Goal: Transaction & Acquisition: Purchase product/service

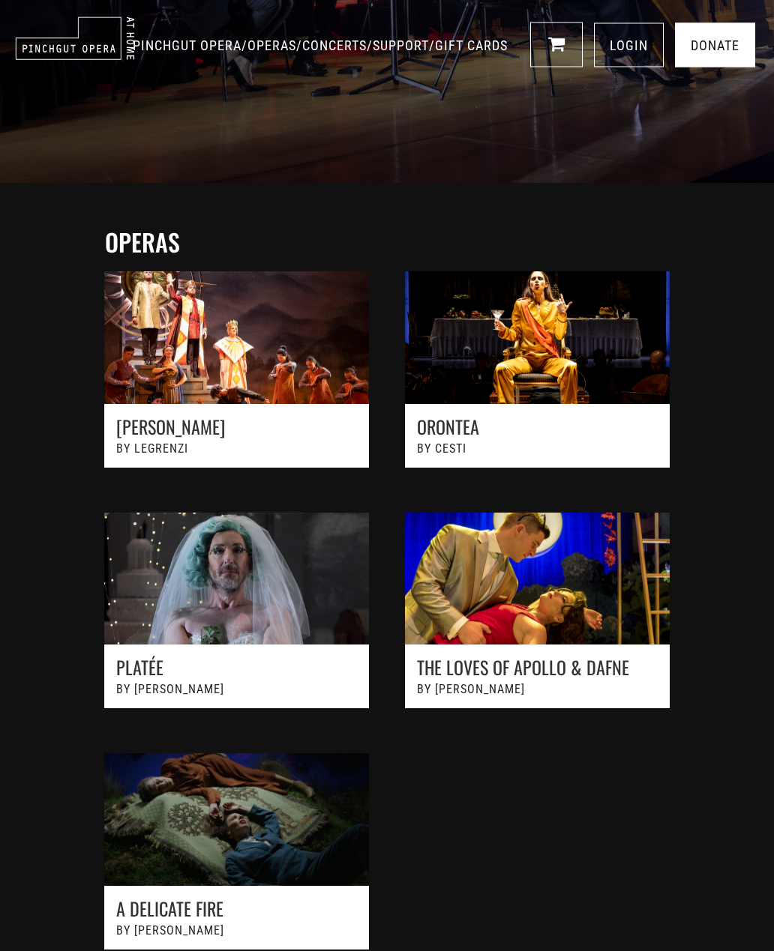
scroll to position [531, 0]
click at [224, 820] on link at bounding box center [236, 858] width 301 height 241
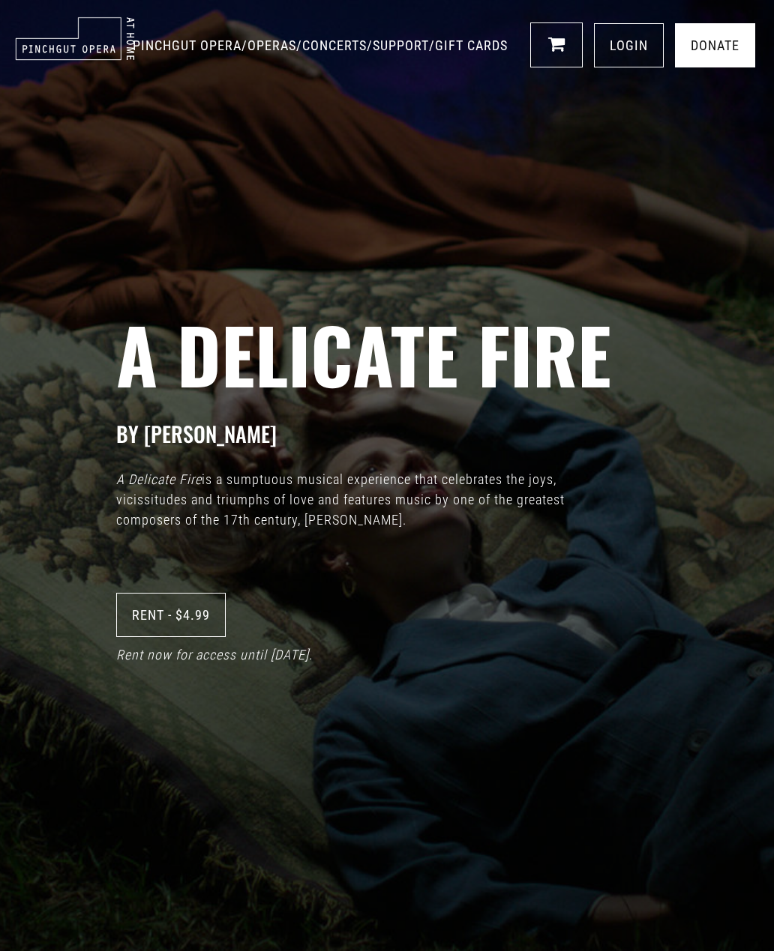
click at [145, 627] on link "Rent - $4.99" at bounding box center [170, 615] width 109 height 44
click at [554, 52] on icon at bounding box center [554, 43] width 17 height 18
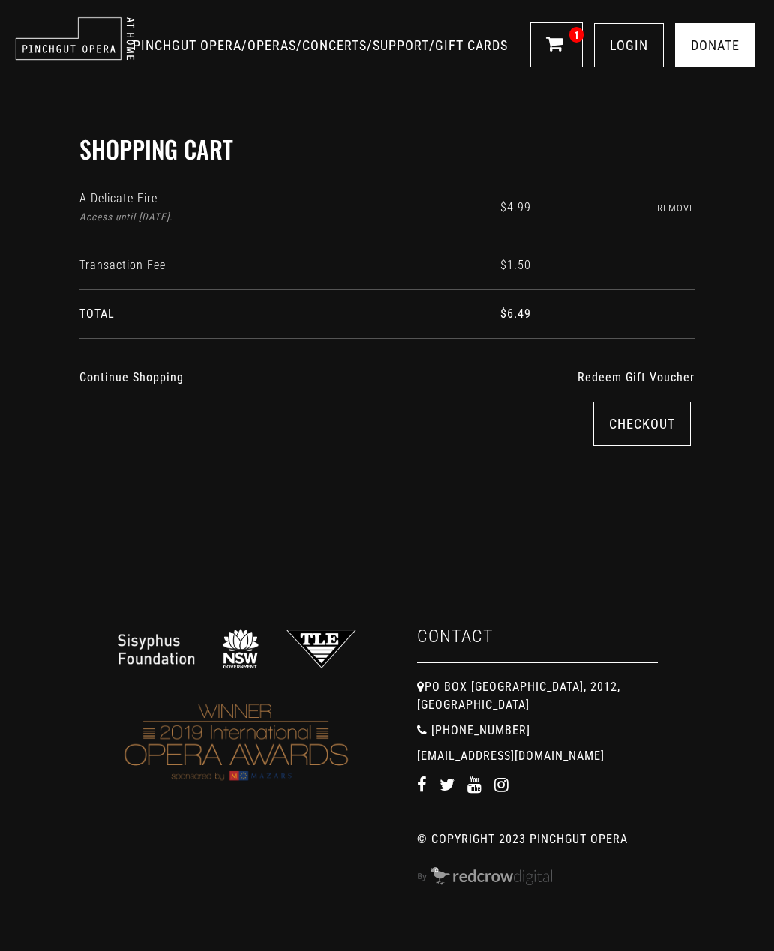
scroll to position [7, 0]
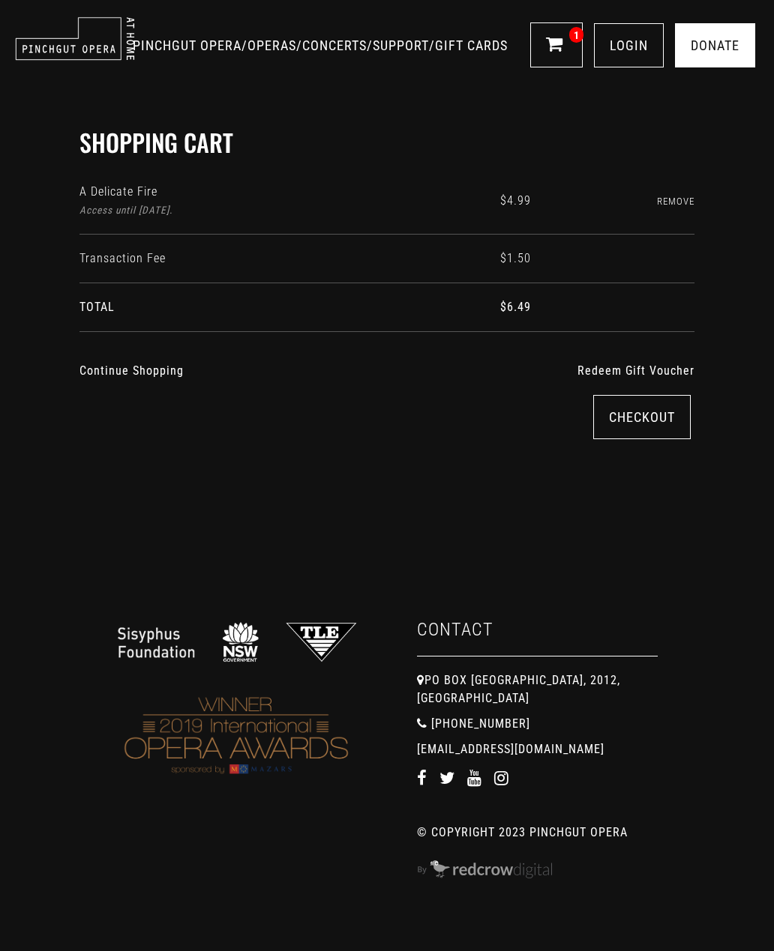
click at [628, 415] on link "Checkout" at bounding box center [641, 417] width 97 height 44
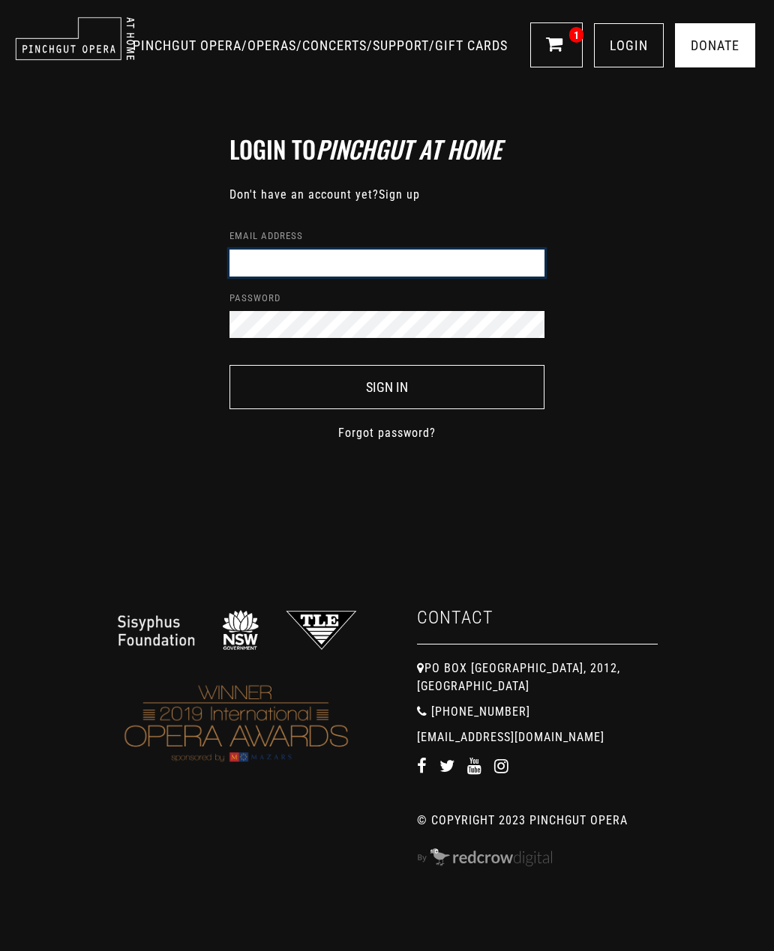
click at [328, 260] on input "Email address" at bounding box center [386, 263] width 315 height 27
click at [387, 386] on button "Sign In" at bounding box center [386, 387] width 315 height 44
click at [387, 383] on button "Sign In" at bounding box center [386, 387] width 315 height 44
click at [478, 265] on input "d22f33e0-7d9d-4ac2-97b2-0036bb73f9f0" at bounding box center [386, 263] width 315 height 27
type input "d22f33e0-"
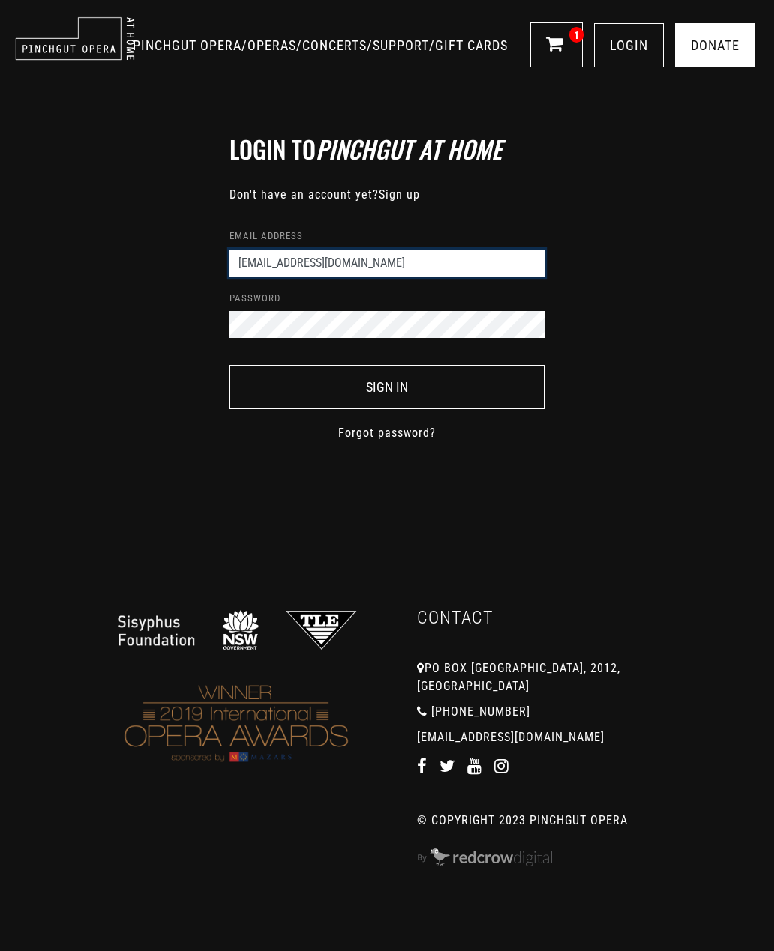
type input "lnalell@gmail.com"
click at [387, 386] on button "Sign In" at bounding box center [386, 387] width 315 height 44
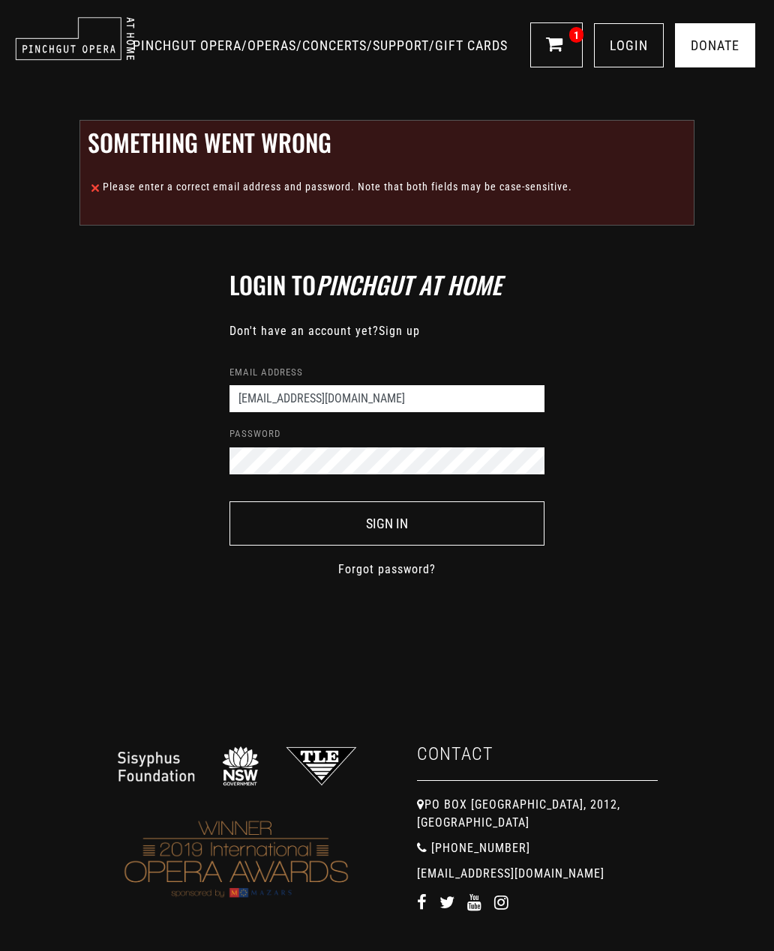
click at [634, 67] on link "LOGIN" at bounding box center [629, 45] width 70 height 44
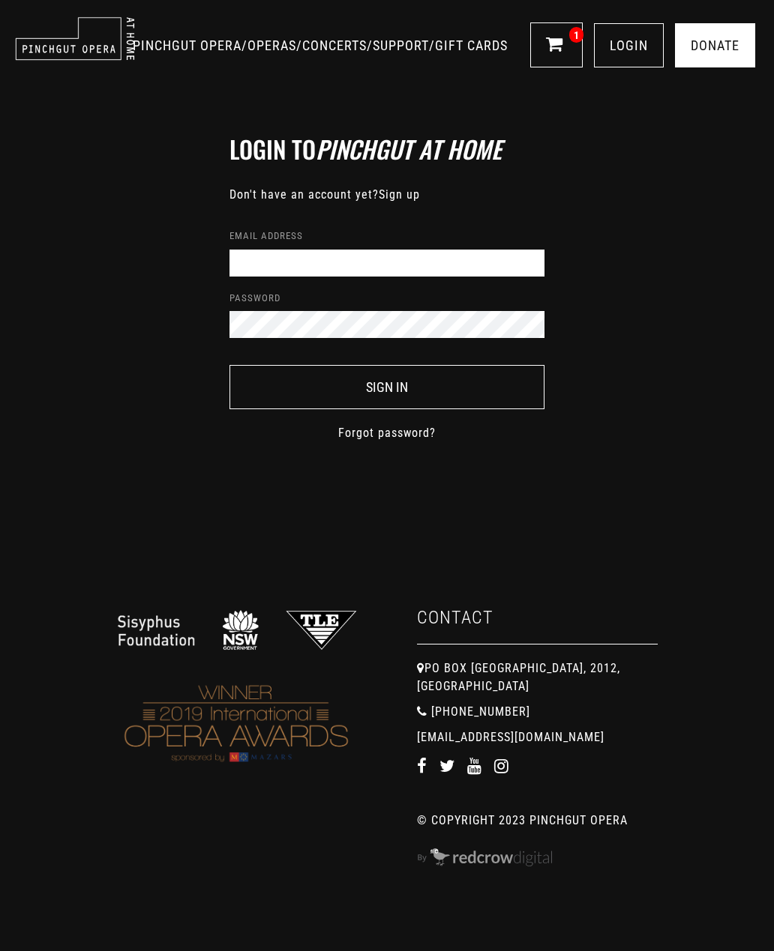
click at [383, 430] on link "Forgot password?" at bounding box center [386, 433] width 97 height 18
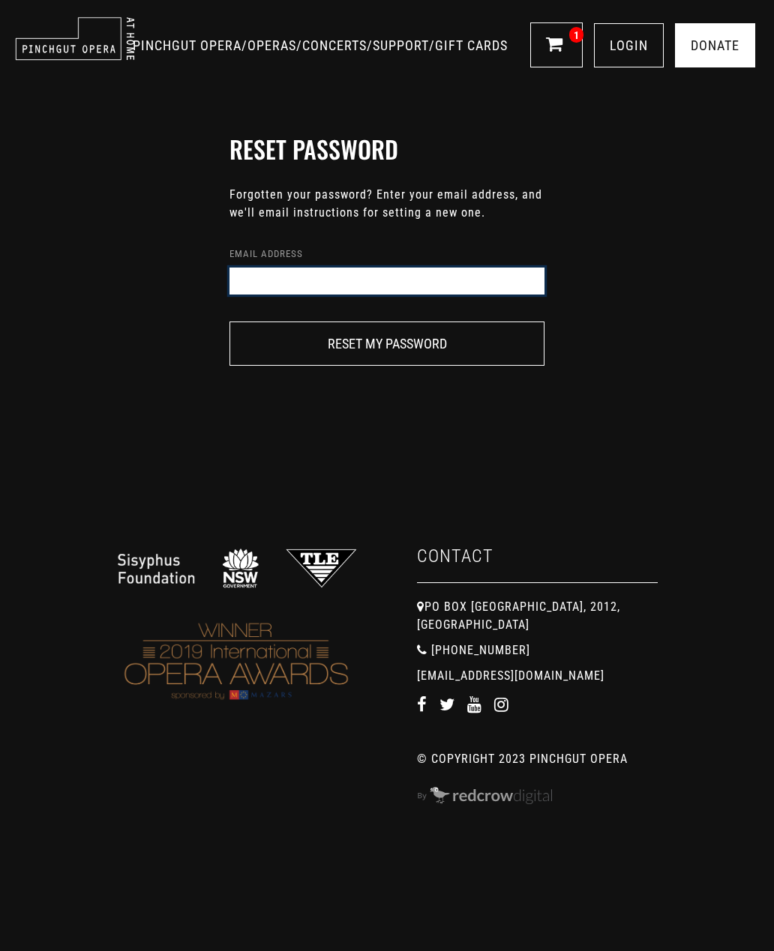
click at [283, 280] on input "Email address" at bounding box center [386, 281] width 315 height 27
type input "lnakell@gmail.com"
click at [394, 344] on button "Reset my password" at bounding box center [386, 344] width 315 height 44
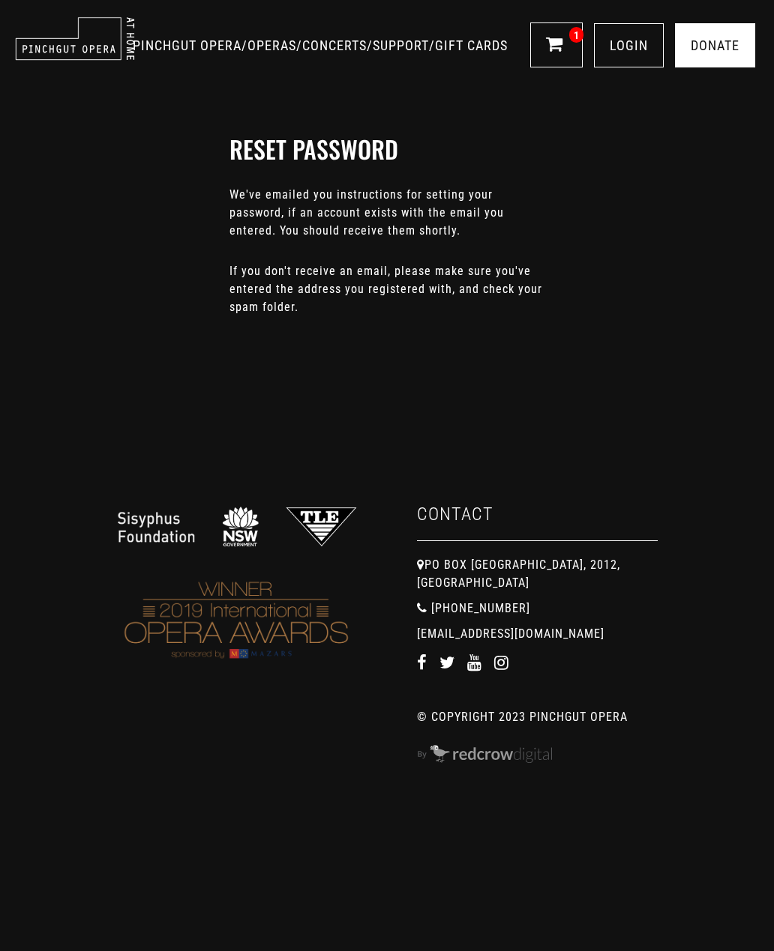
click at [547, 52] on icon at bounding box center [554, 43] width 17 height 18
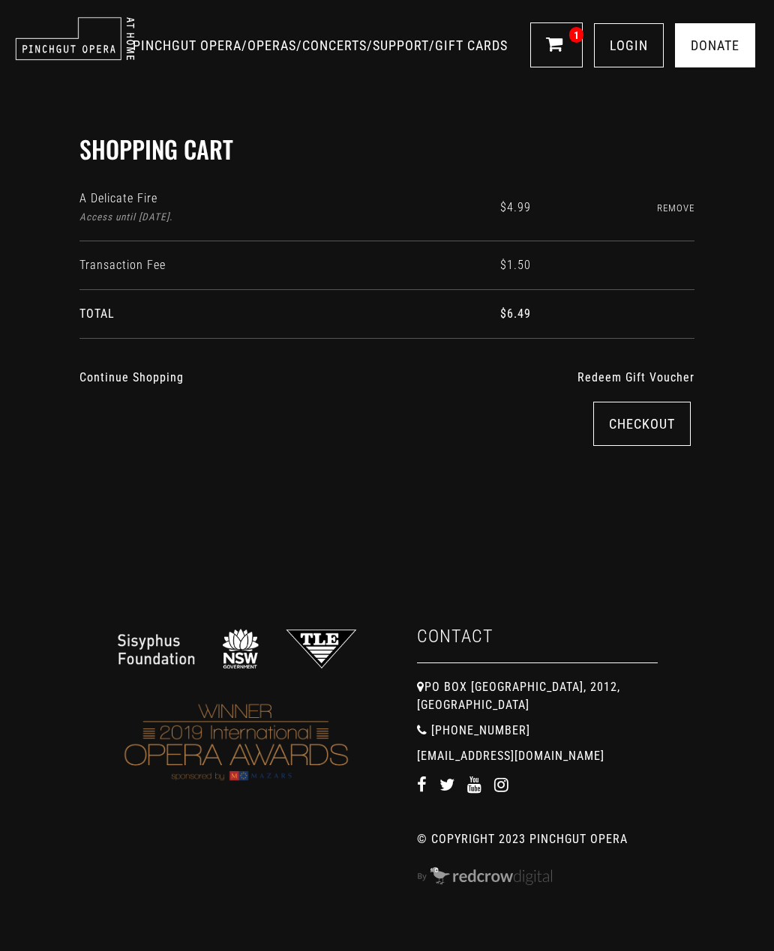
click at [625, 67] on link "LOGIN" at bounding box center [629, 45] width 70 height 44
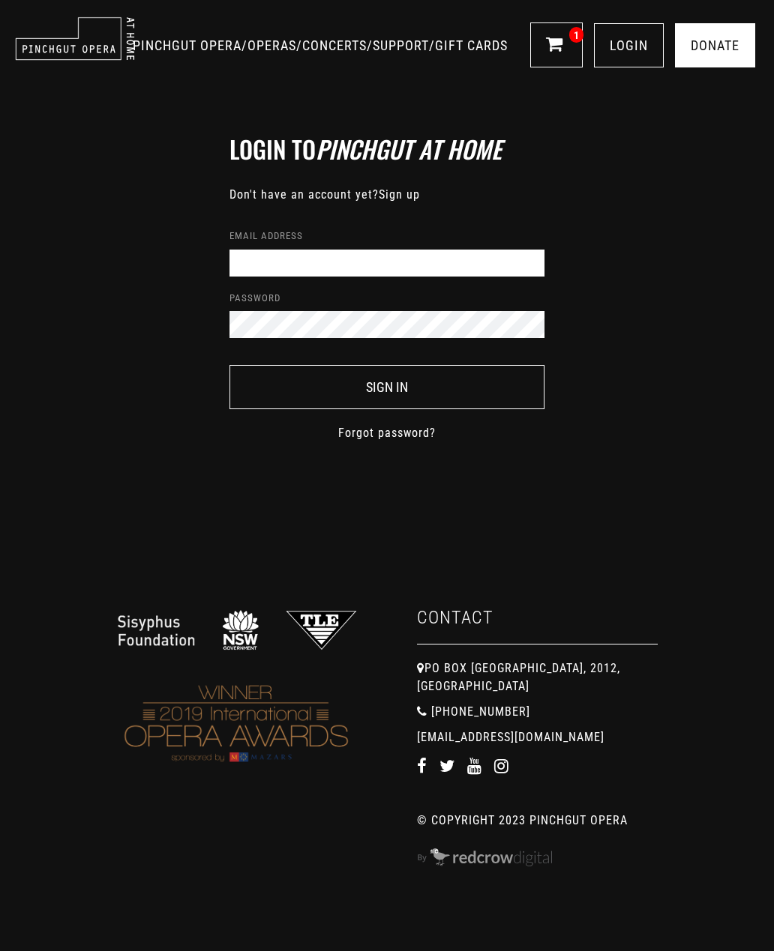
click at [394, 198] on link "Sign up" at bounding box center [399, 194] width 41 height 14
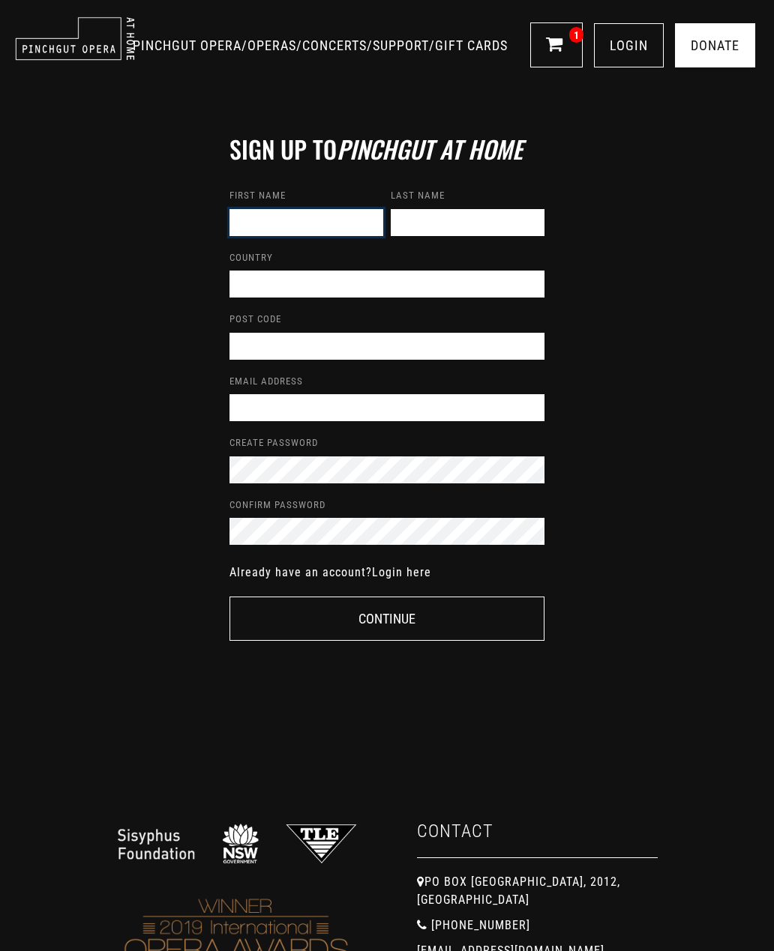
click at [261, 222] on input "text" at bounding box center [306, 222] width 154 height 27
type input "[PERSON_NAME]"
click at [412, 220] on input "text" at bounding box center [468, 222] width 154 height 27
type input "Nakell"
type input "Aus"
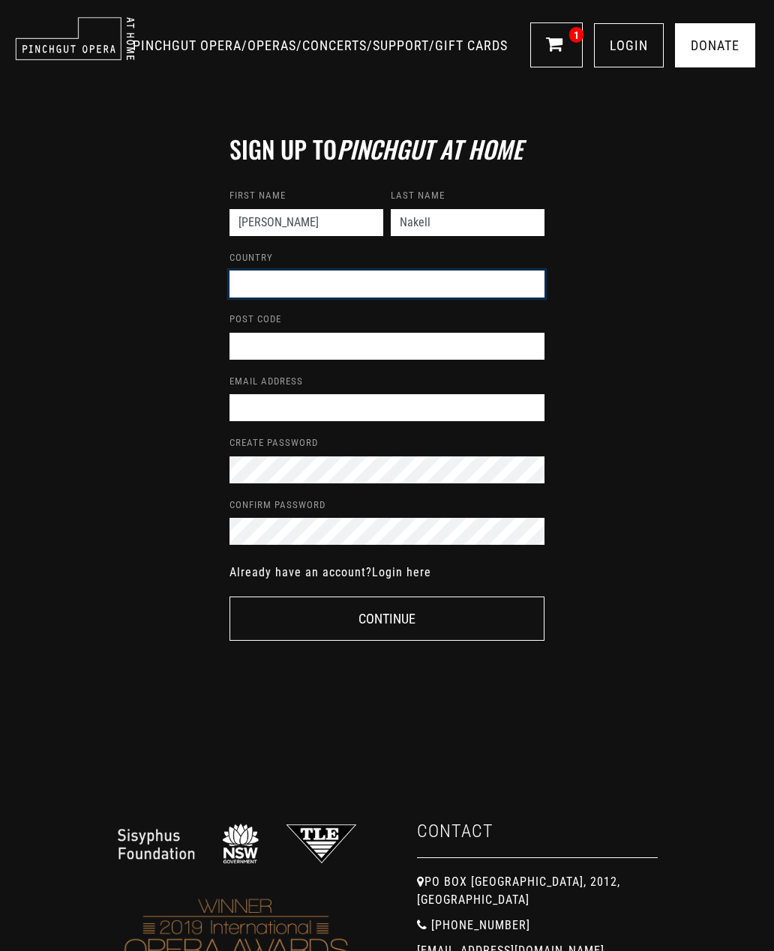
type input "[GEOGRAPHIC_DATA]"
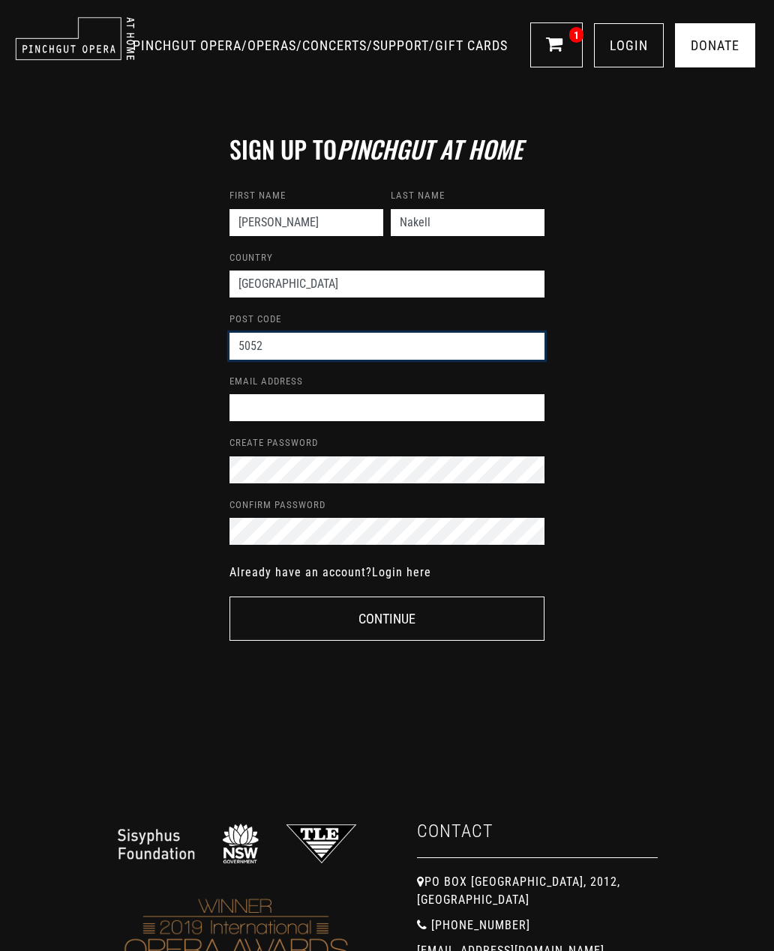
type input "5052"
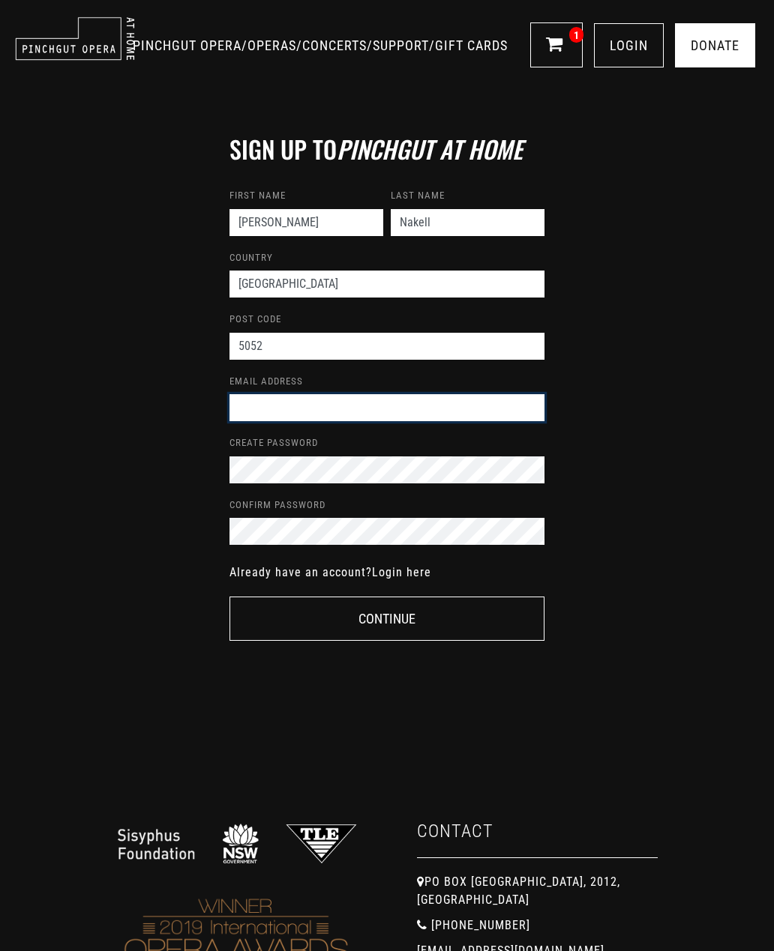
click at [295, 408] on input "email" at bounding box center [386, 407] width 315 height 27
type input "lnakell@gmail.com"
click at [383, 620] on button "Continue" at bounding box center [386, 619] width 315 height 44
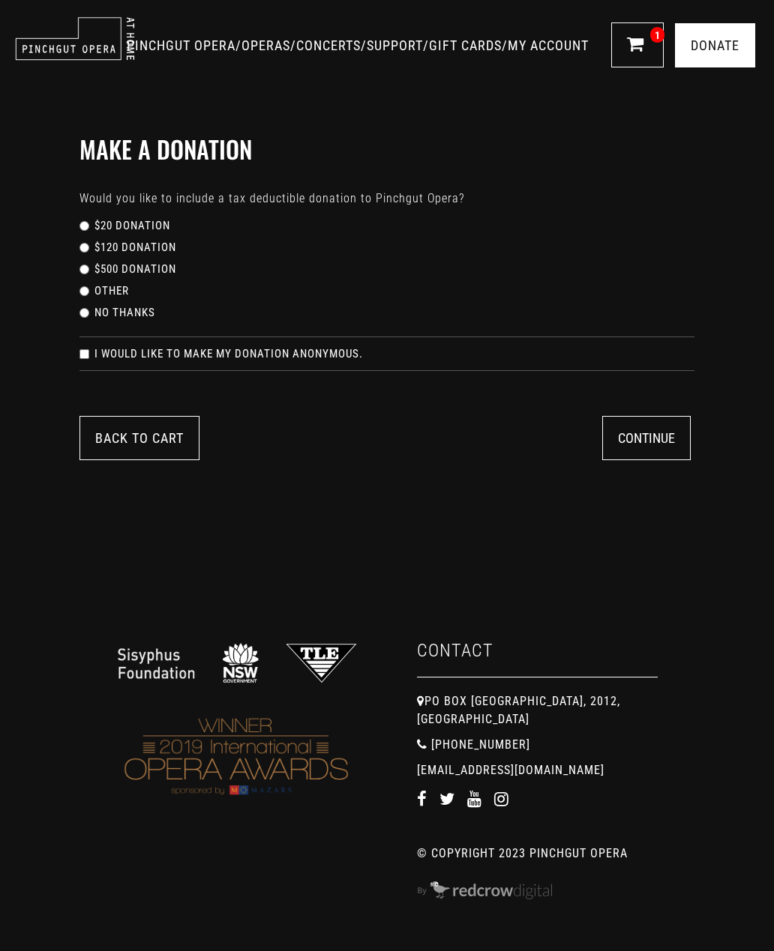
click at [85, 310] on input "No thanks" at bounding box center [84, 313] width 10 height 10
radio input "true"
click at [647, 450] on button "Continue" at bounding box center [646, 438] width 88 height 44
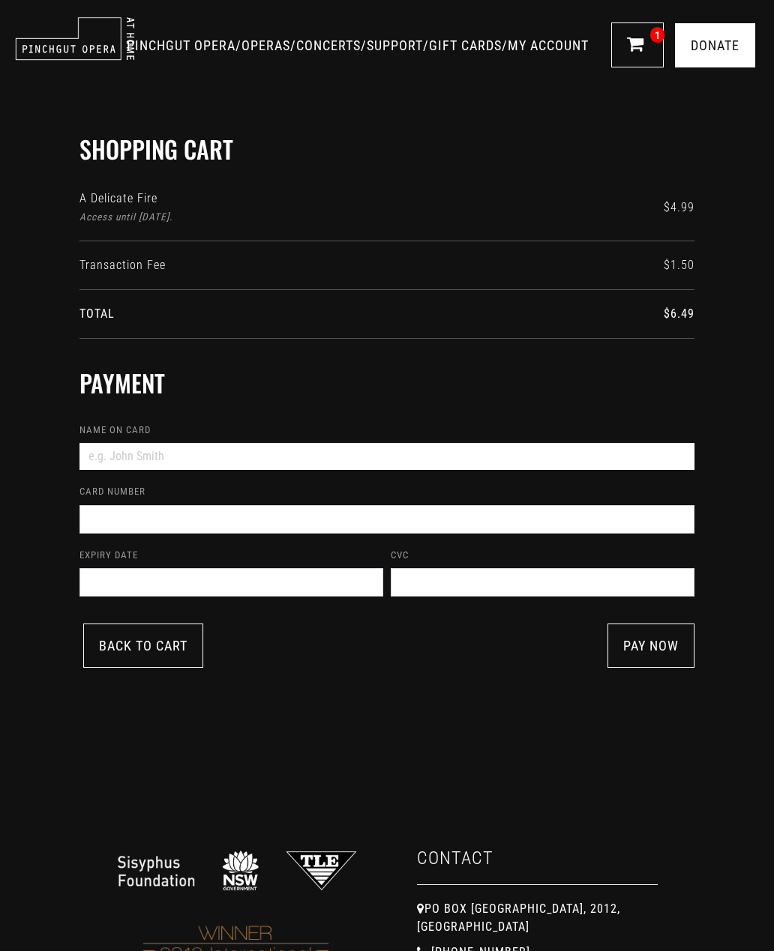
click at [147, 457] on input "Name on card" at bounding box center [386, 456] width 615 height 27
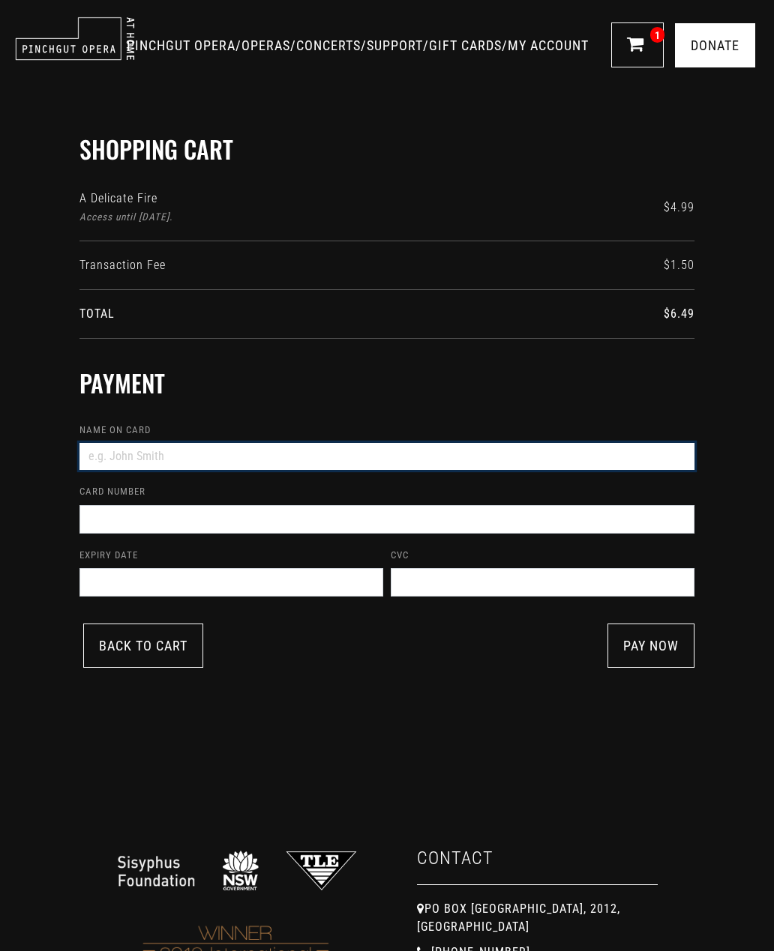
type input "Linda Nakell"
click at [431, 461] on input "5122302027496050" at bounding box center [386, 456] width 615 height 27
type input "5"
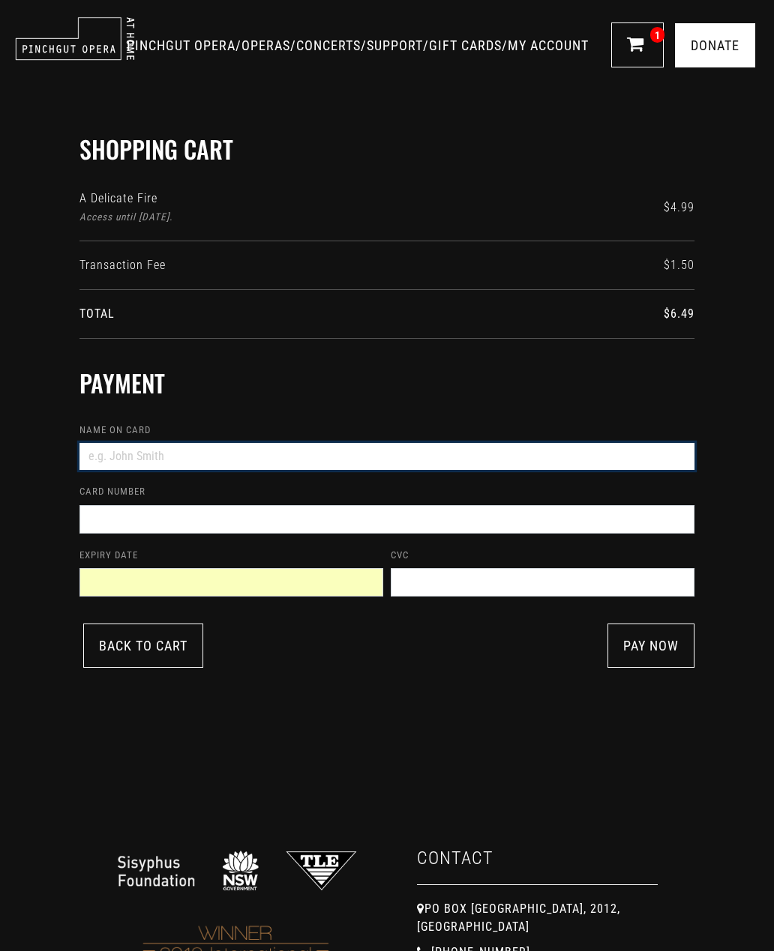
click at [165, 462] on input "Name on card" at bounding box center [386, 456] width 615 height 27
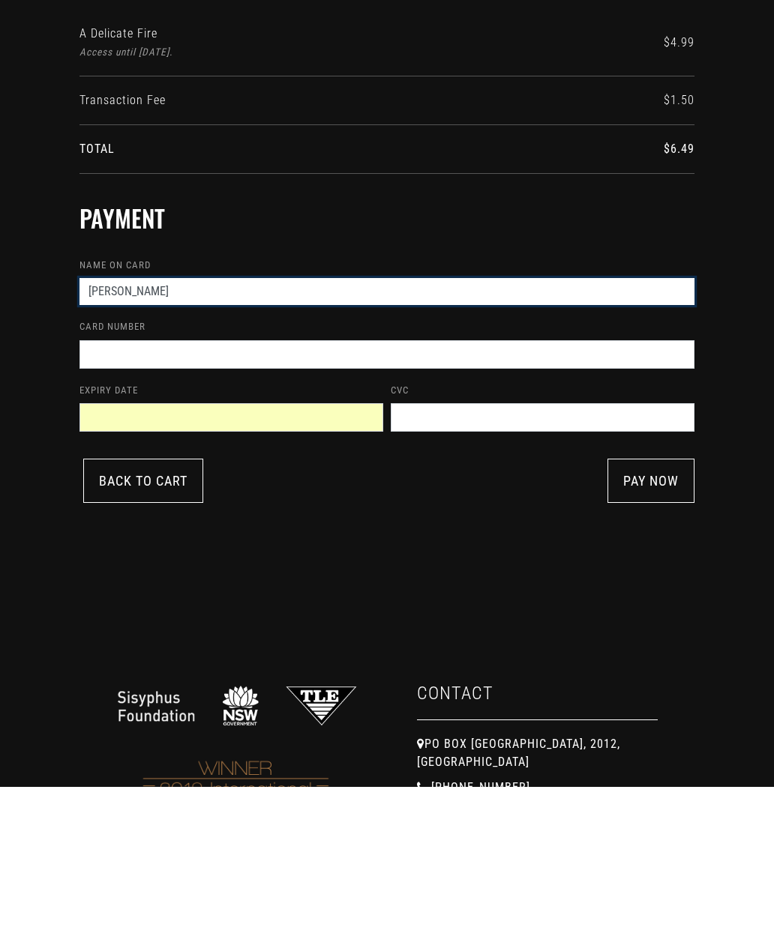
type input "Linda nakell"
click at [650, 624] on link "pay now" at bounding box center [650, 646] width 87 height 44
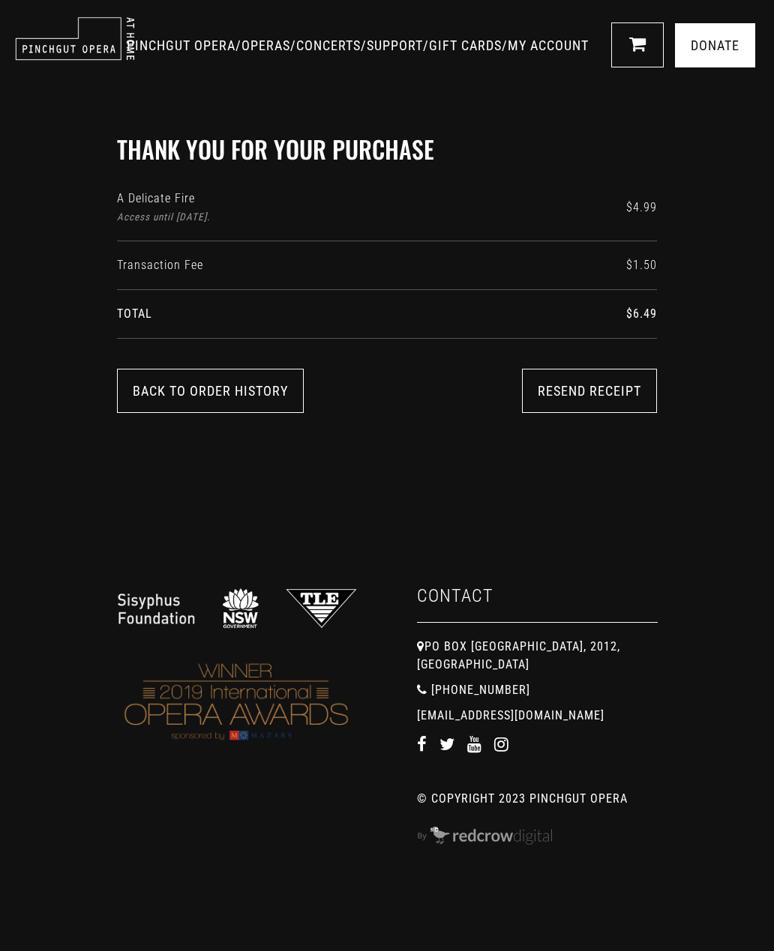
click at [587, 391] on link "Resend Receipt" at bounding box center [589, 391] width 135 height 44
click at [537, 53] on link "MY ACCOUNT" at bounding box center [548, 45] width 81 height 16
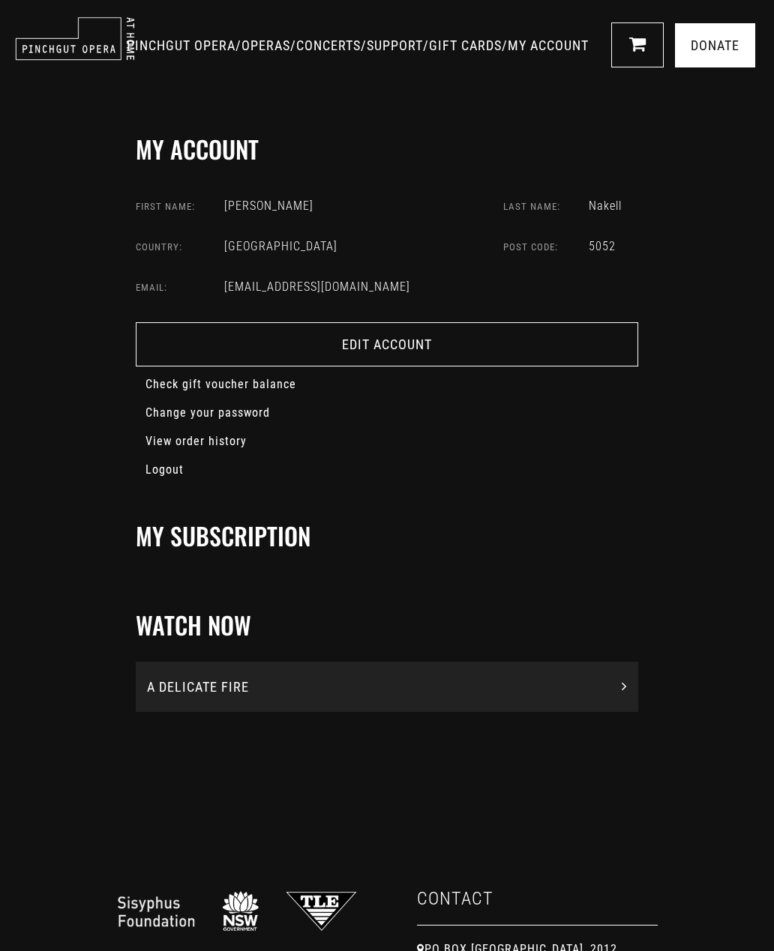
click at [376, 700] on div "A DELICATE FIRE" at bounding box center [387, 687] width 502 height 50
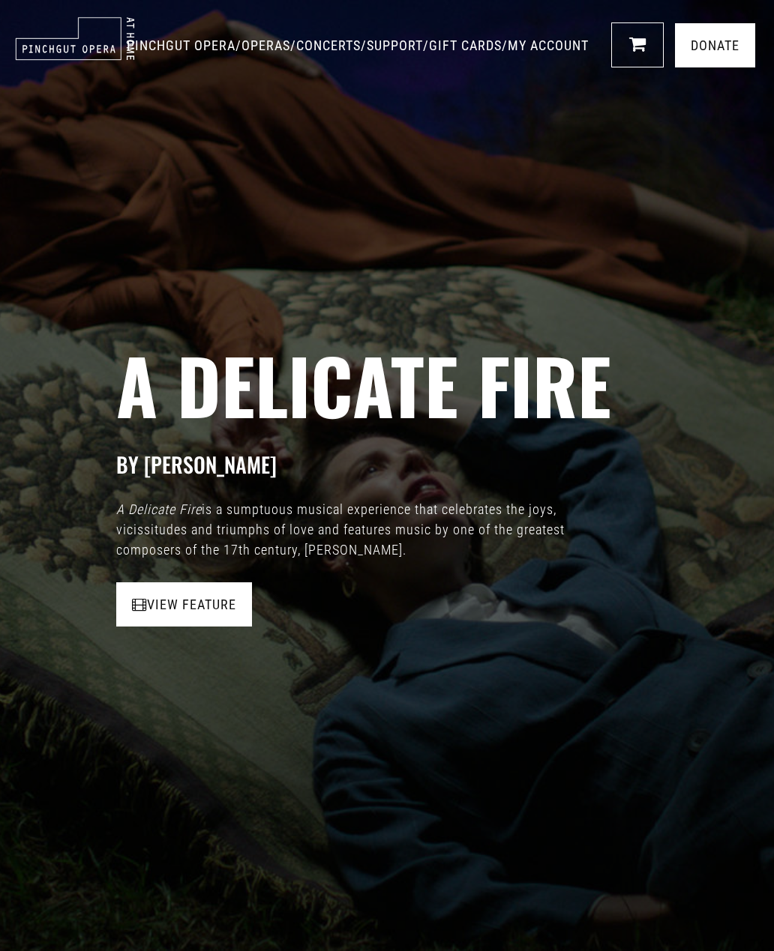
click at [185, 595] on link "View Feature" at bounding box center [184, 605] width 136 height 44
